Goal: Information Seeking & Learning: Check status

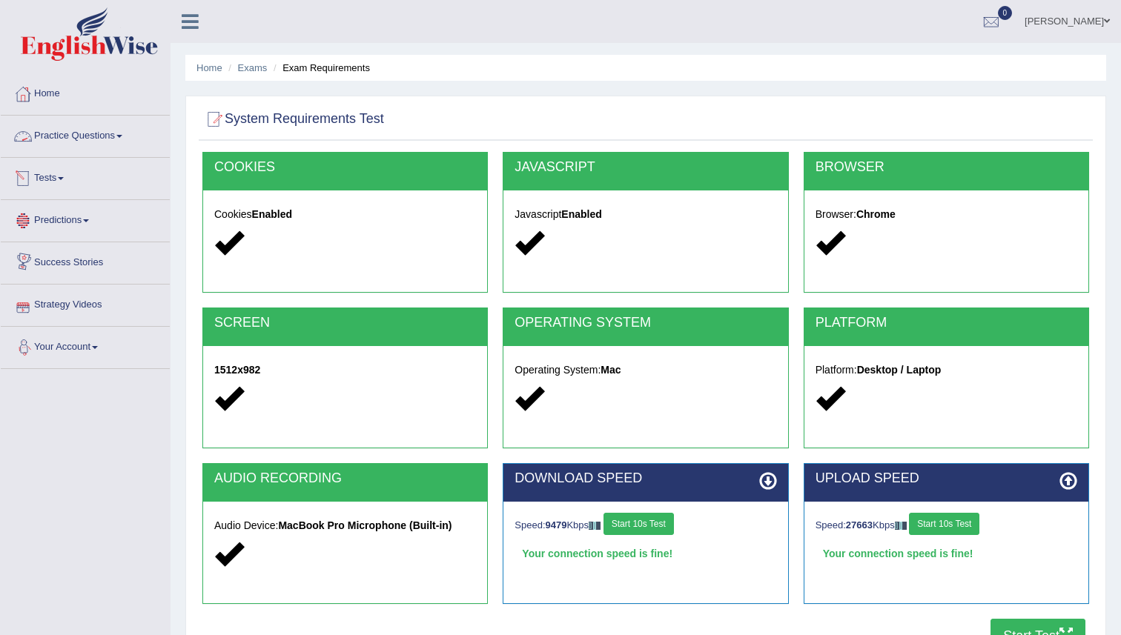
click at [44, 176] on link "Tests" at bounding box center [85, 176] width 169 height 37
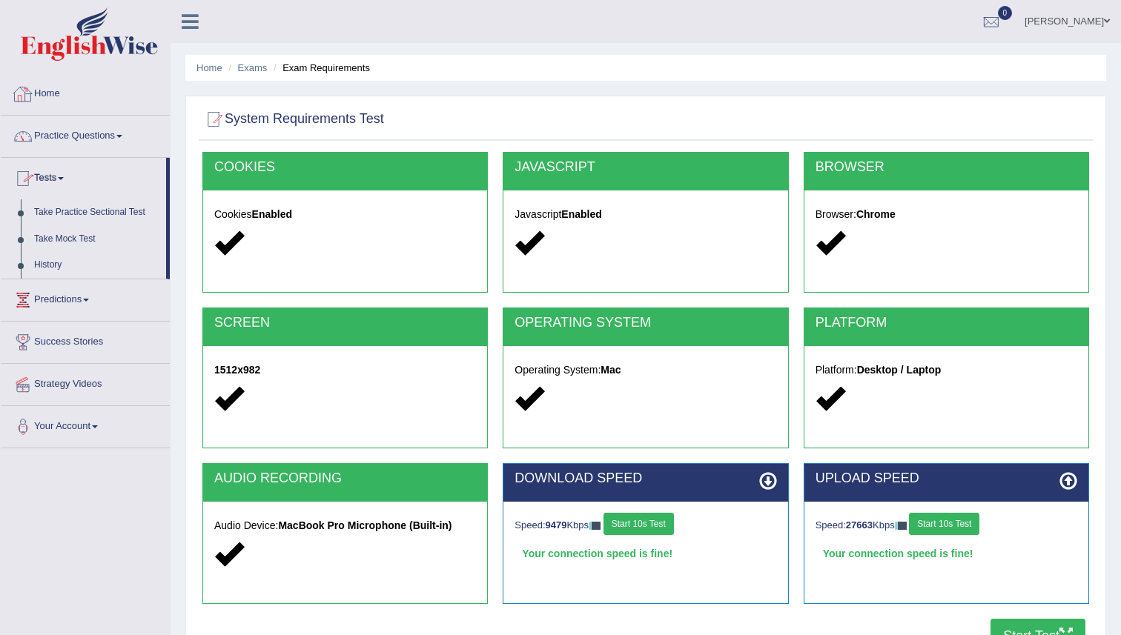
click at [51, 93] on link "Home" at bounding box center [85, 91] width 169 height 37
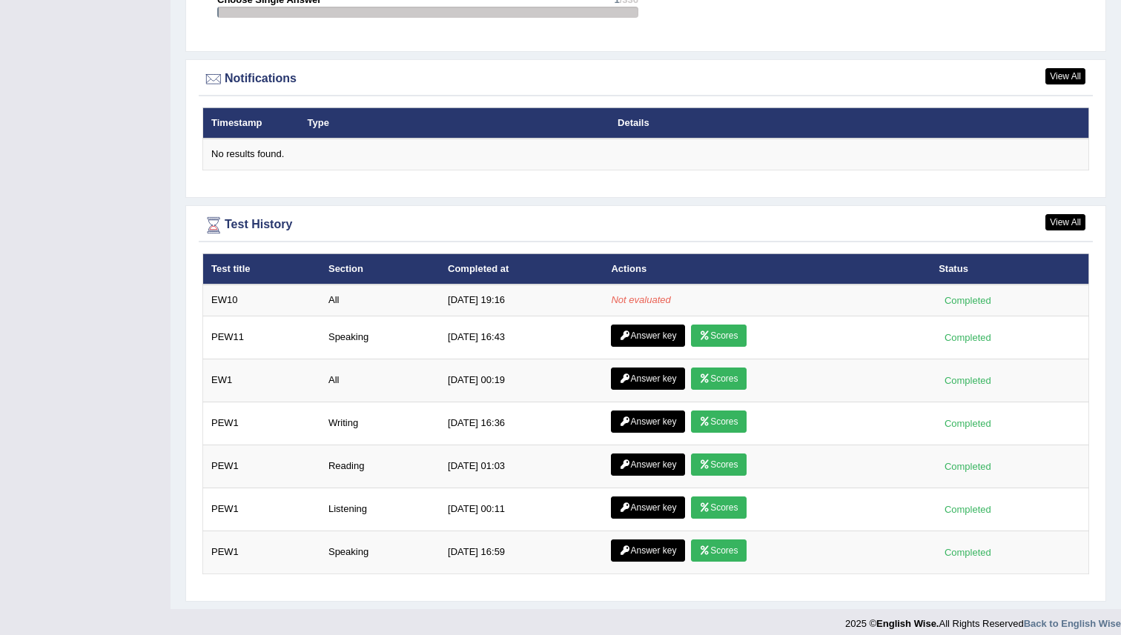
scroll to position [1756, 0]
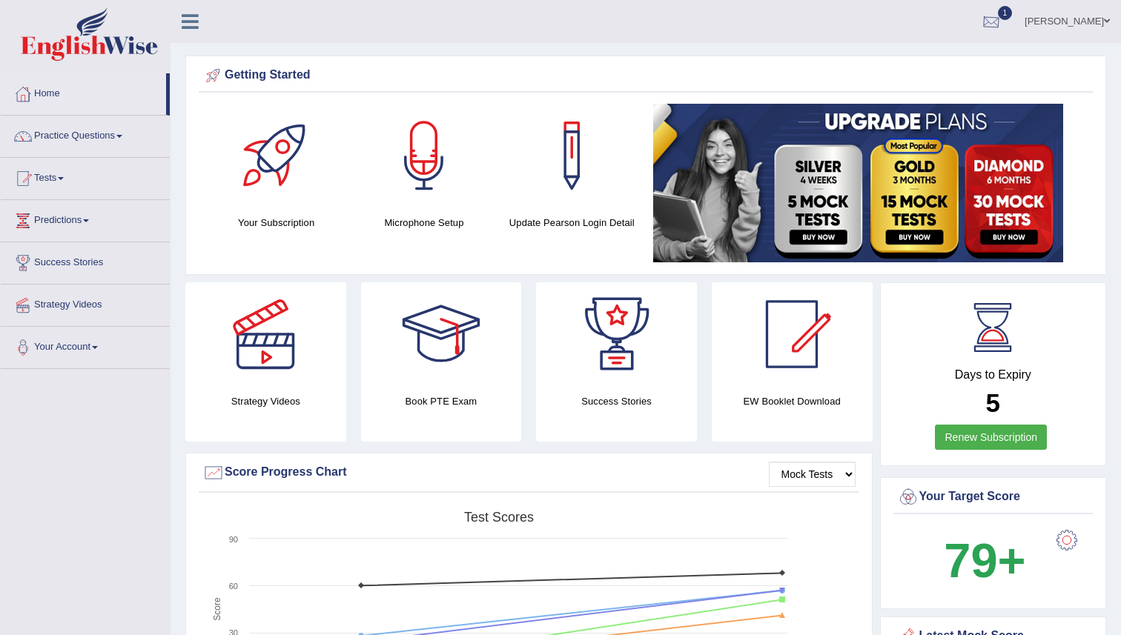
click at [980, 24] on div at bounding box center [991, 22] width 22 height 22
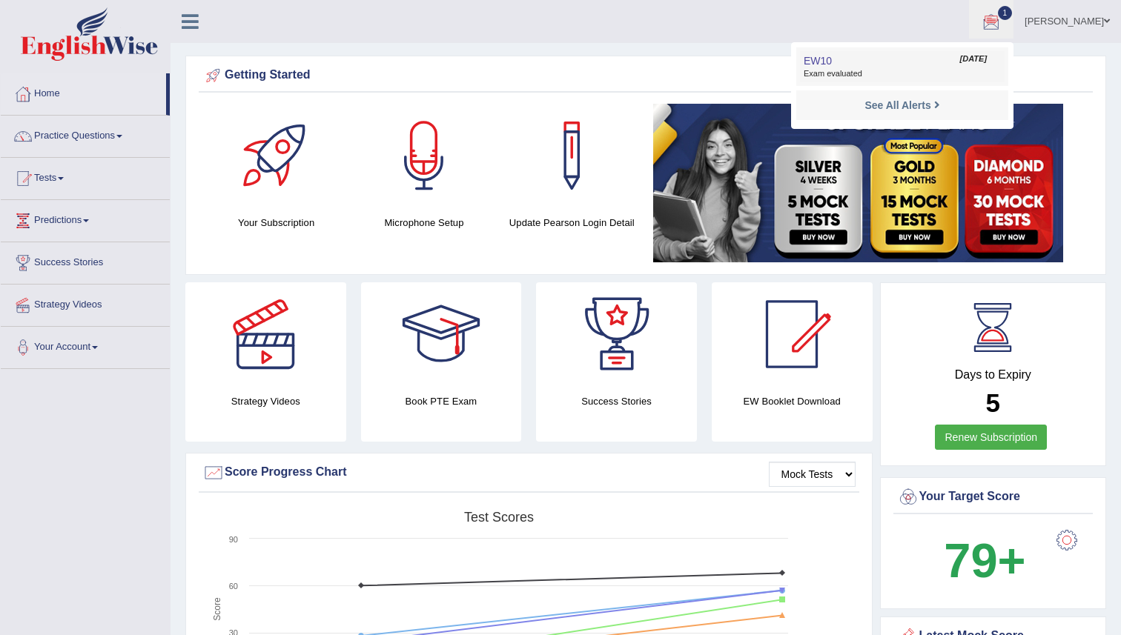
click at [825, 66] on link "EW10 Aug 26, 2025 Exam evaluated" at bounding box center [902, 66] width 205 height 31
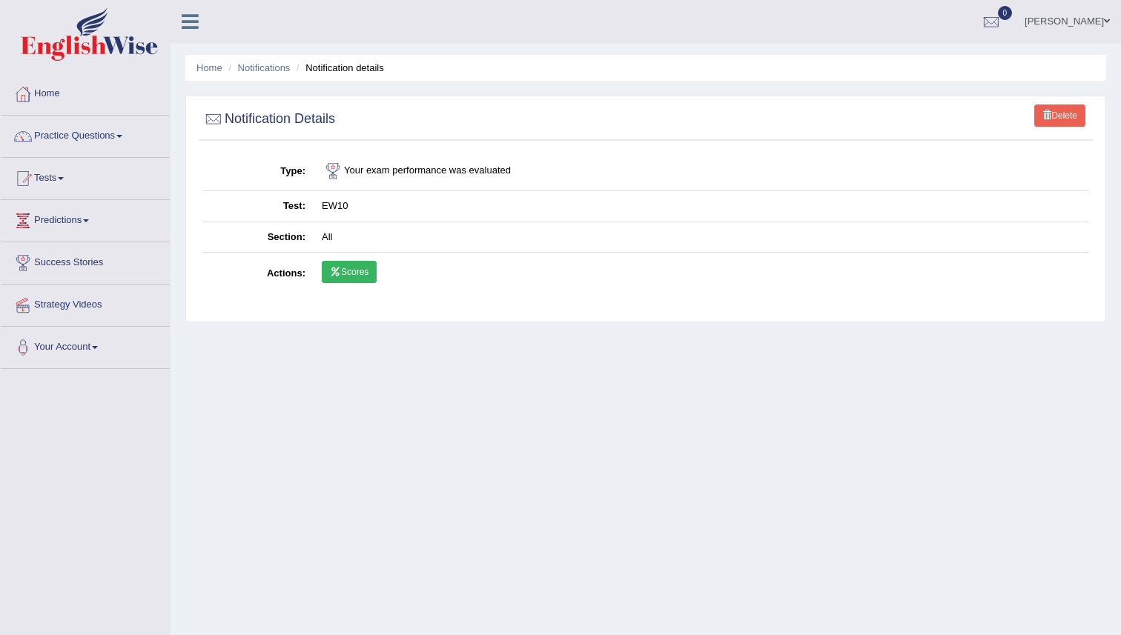
click at [335, 269] on icon at bounding box center [335, 272] width 11 height 9
